Goal: Find specific page/section: Find specific page/section

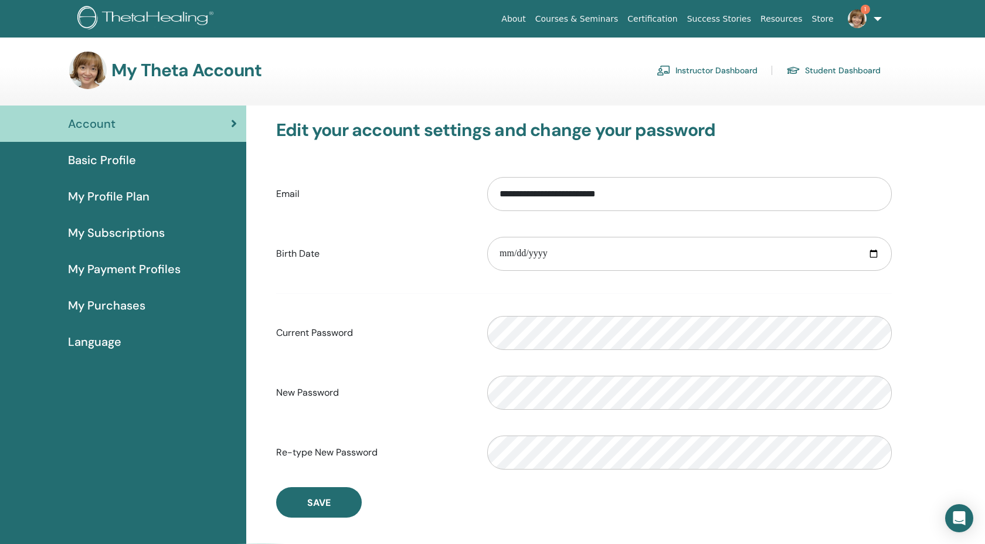
click at [695, 73] on link "Instructor Dashboard" at bounding box center [707, 70] width 101 height 19
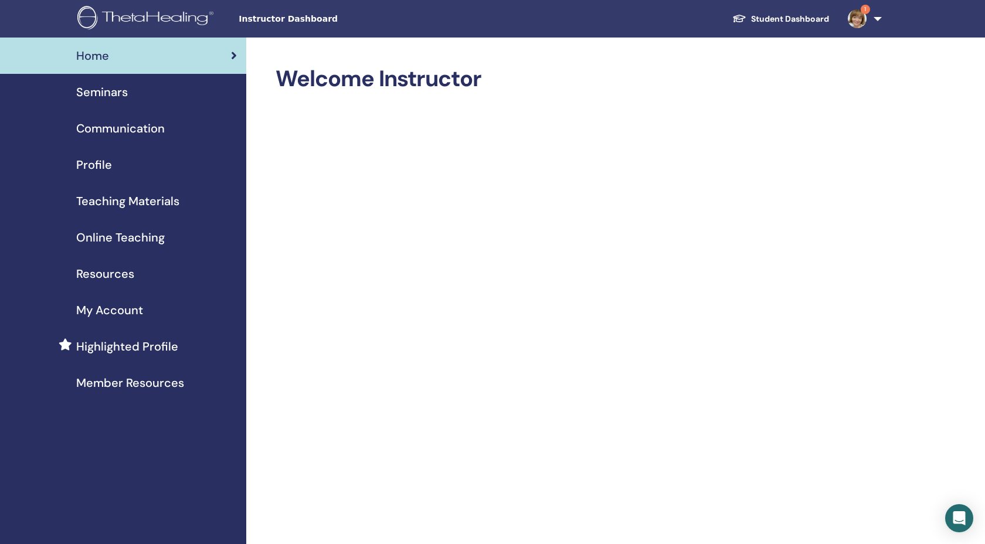
click at [128, 198] on span "Teaching Materials" at bounding box center [127, 201] width 103 height 18
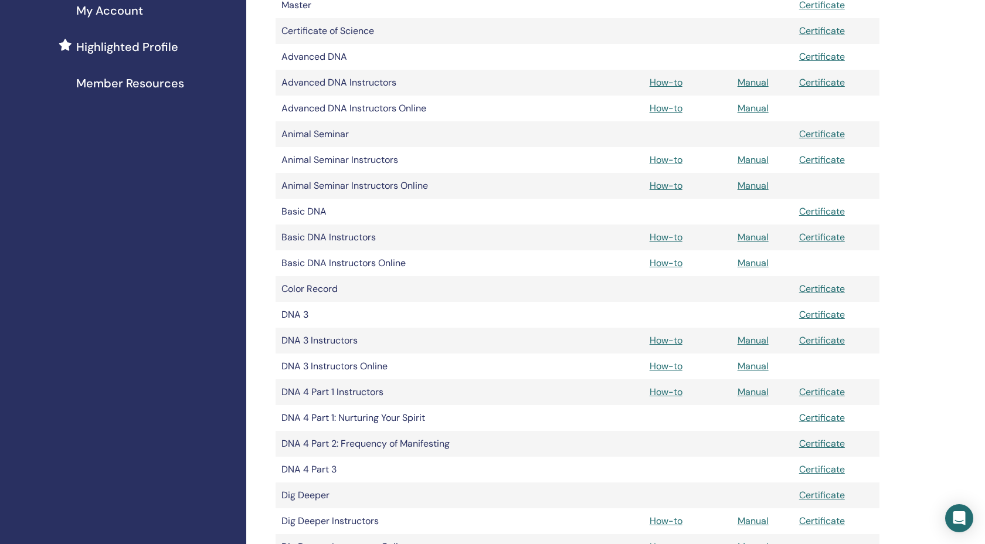
scroll to position [301, 0]
click at [669, 188] on link "How-to" at bounding box center [666, 184] width 33 height 12
